Goal: Check status: Check status

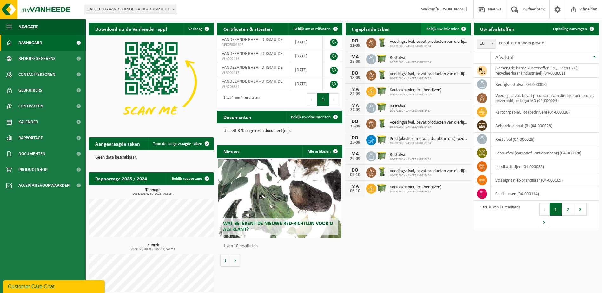
click at [435, 28] on span "Bekijk uw kalender" at bounding box center [442, 29] width 33 height 4
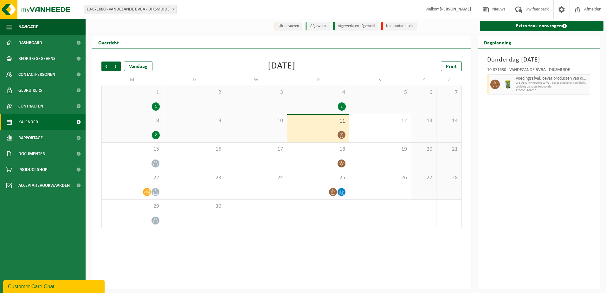
click at [154, 133] on div "2" at bounding box center [156, 135] width 8 height 8
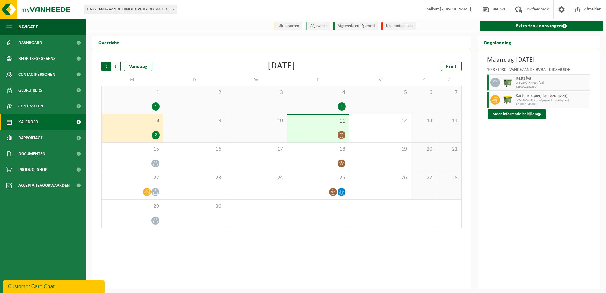
click at [118, 67] on span "Volgende" at bounding box center [116, 67] width 10 height 10
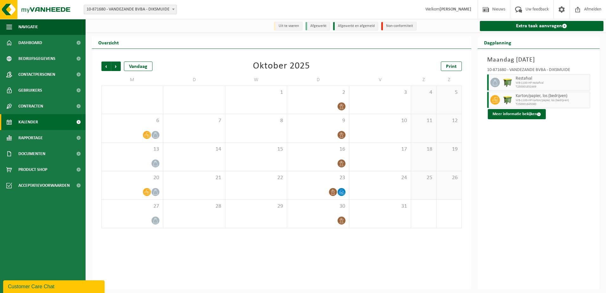
click at [118, 67] on span "Volgende" at bounding box center [116, 67] width 10 height 10
click at [105, 66] on span "Vorige" at bounding box center [107, 67] width 10 height 10
